Goal: Find specific page/section: Find specific page/section

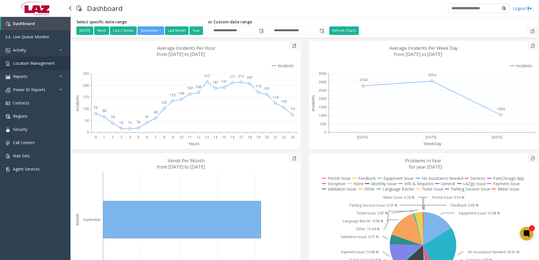
click at [36, 63] on span "Location Management" at bounding box center [34, 63] width 42 height 5
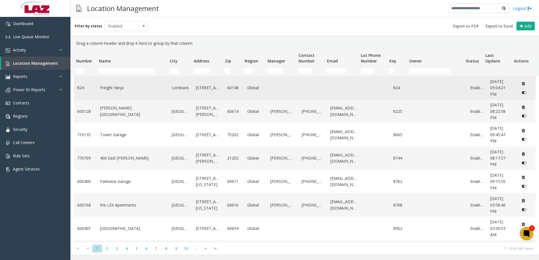
drag, startPoint x: 107, startPoint y: 67, endPoint x: 111, endPoint y: 79, distance: 12.8
click at [107, 67] on td "Name Filter" at bounding box center [131, 71] width 71 height 10
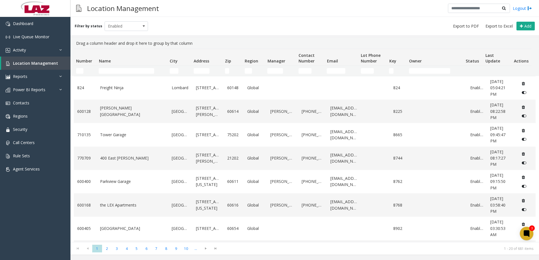
click at [110, 68] on td "Name Filter" at bounding box center [131, 71] width 71 height 10
click at [111, 69] on input "Name Filter" at bounding box center [127, 71] width 56 height 6
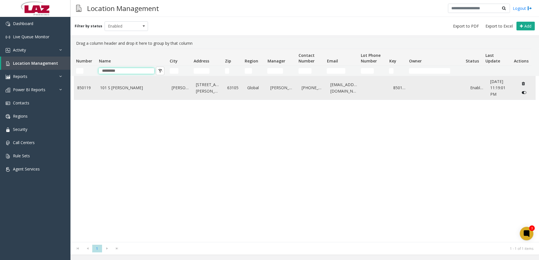
type input "*********"
click at [226, 92] on td "63105" at bounding box center [234, 87] width 20 height 23
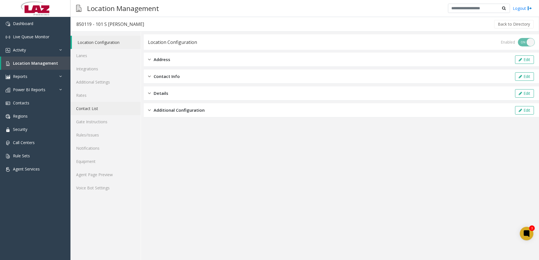
click at [87, 107] on link "Contact List" at bounding box center [105, 108] width 70 height 13
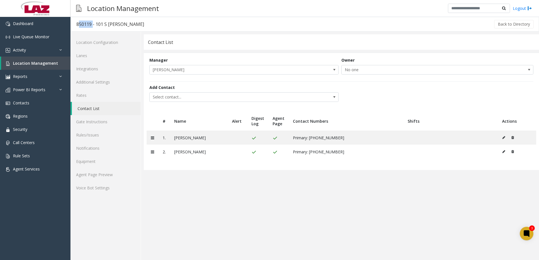
drag, startPoint x: 76, startPoint y: 25, endPoint x: 91, endPoint y: 23, distance: 15.0
click at [91, 23] on div "850119 - 101 S Hanley" at bounding box center [110, 24] width 68 height 7
copy div "850119"
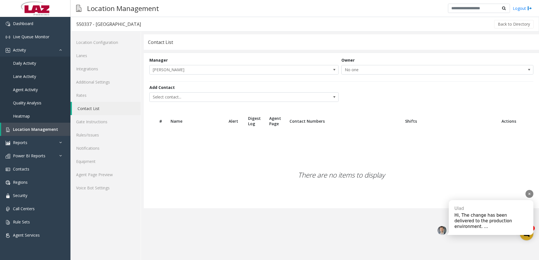
click at [482, 218] on div "Ulad Hi, The change has been delivered to the production environment. ..." at bounding box center [491, 217] width 85 height 35
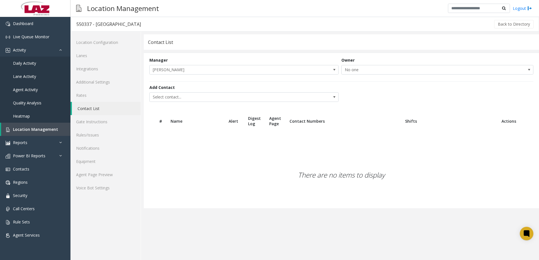
drag, startPoint x: 455, startPoint y: 194, endPoint x: 492, endPoint y: 236, distance: 55.6
click at [455, 194] on div "There are no items to display" at bounding box center [341, 175] width 395 height 67
click at [525, 235] on icon at bounding box center [526, 234] width 4 height 4
